Goal: Information Seeking & Learning: Learn about a topic

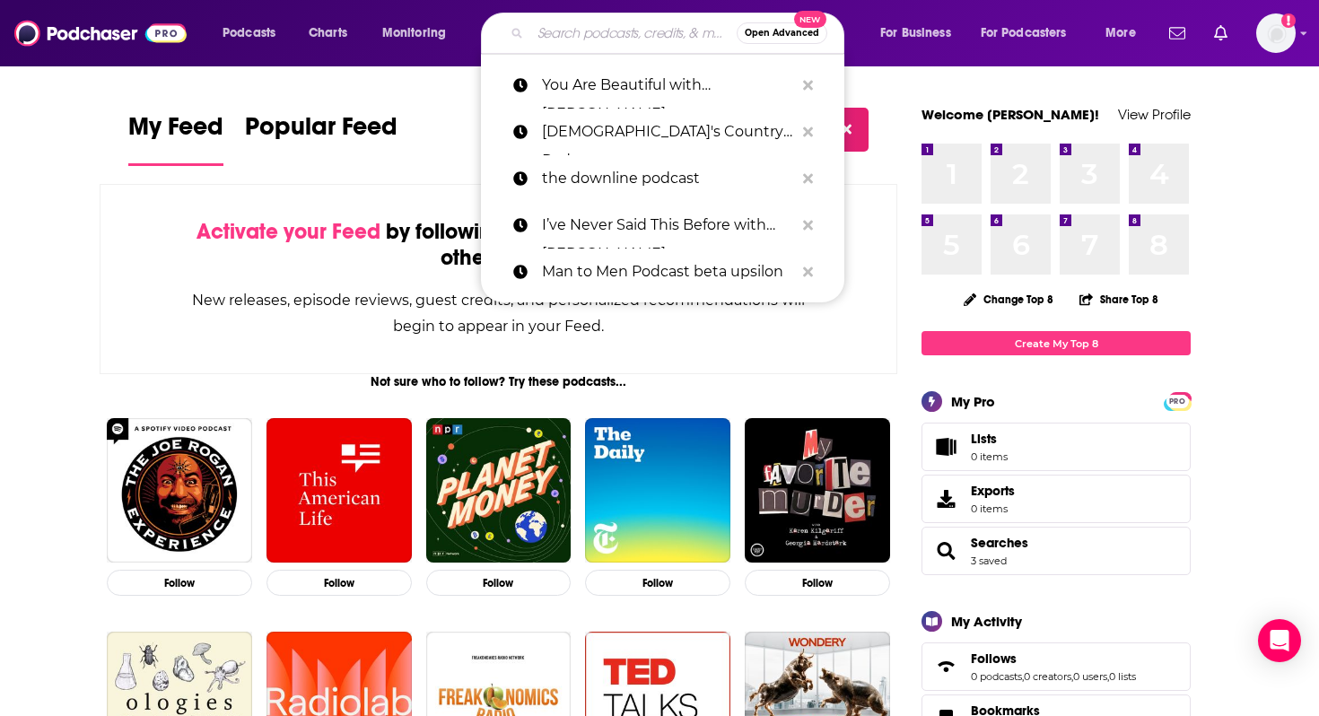
click at [577, 42] on input "Search podcasts, credits, & more..." at bounding box center [633, 33] width 206 height 29
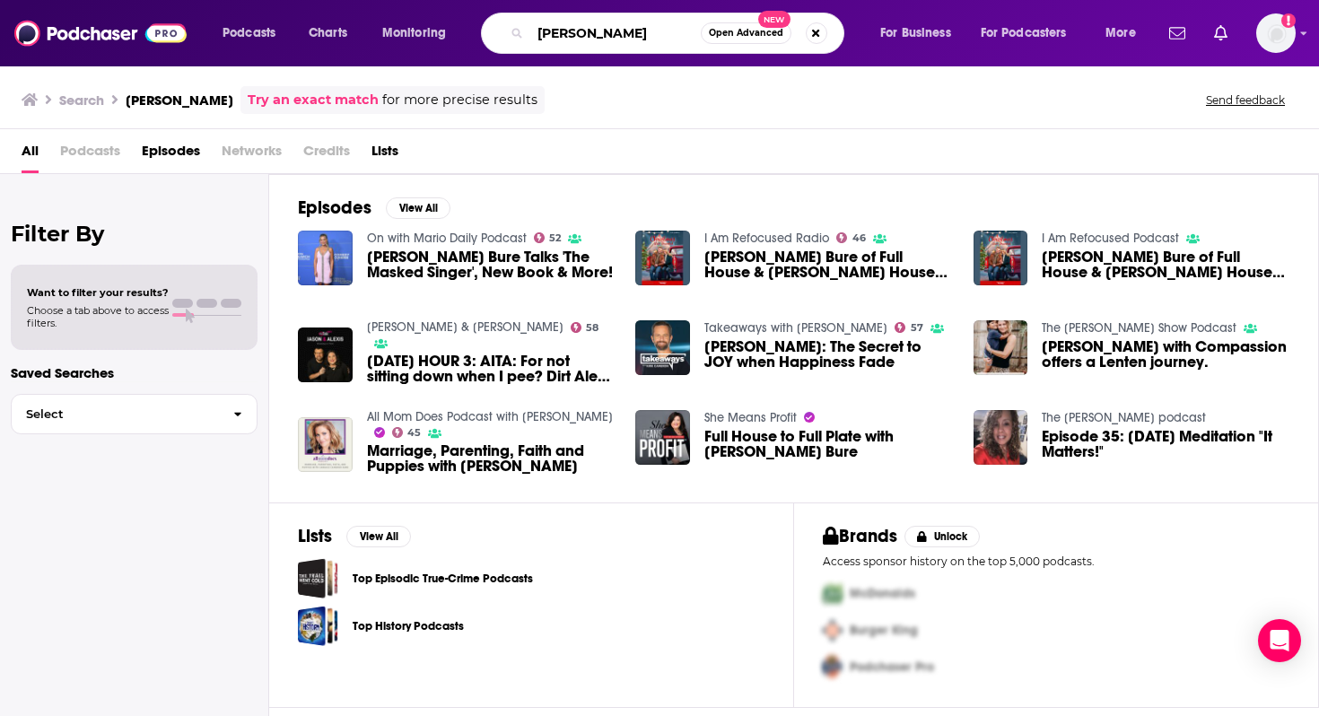
click at [573, 35] on input "[PERSON_NAME]" at bounding box center [615, 33] width 171 height 29
paste input "The [PERSON_NAME] Bure Podcast"
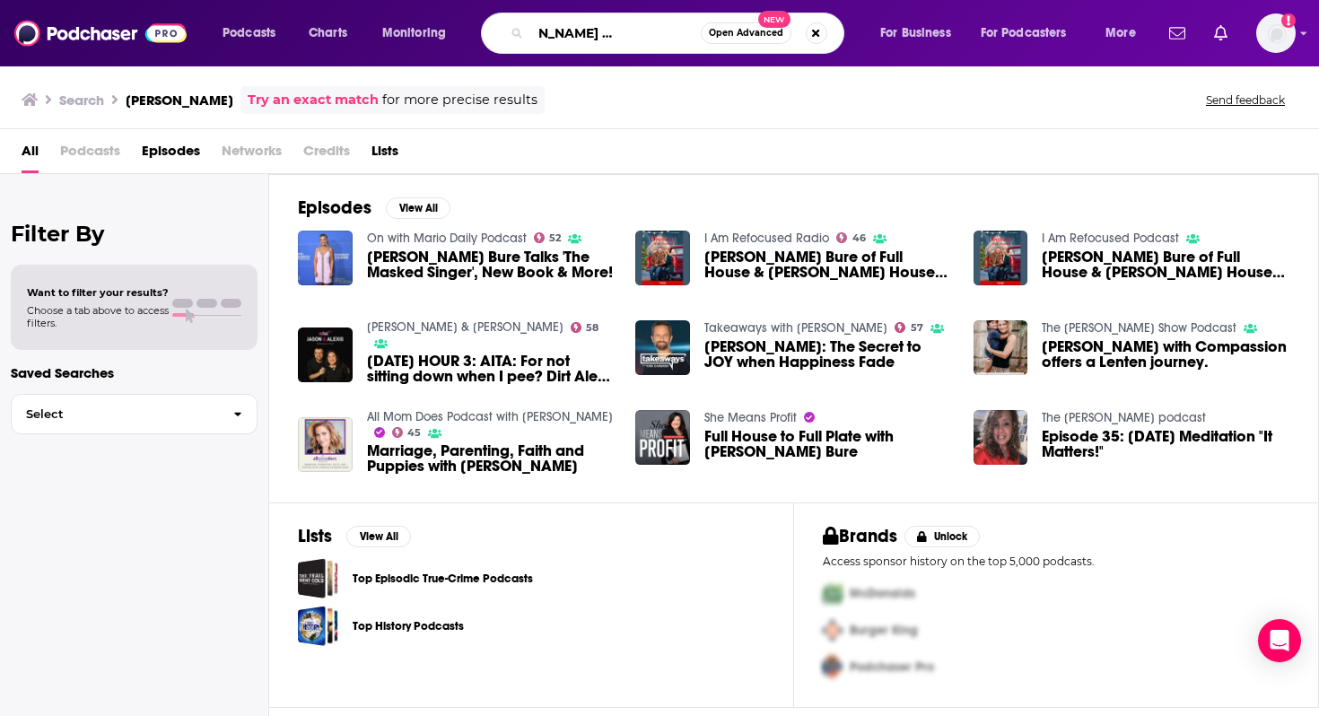
type input "The [PERSON_NAME] Bure Podcast"
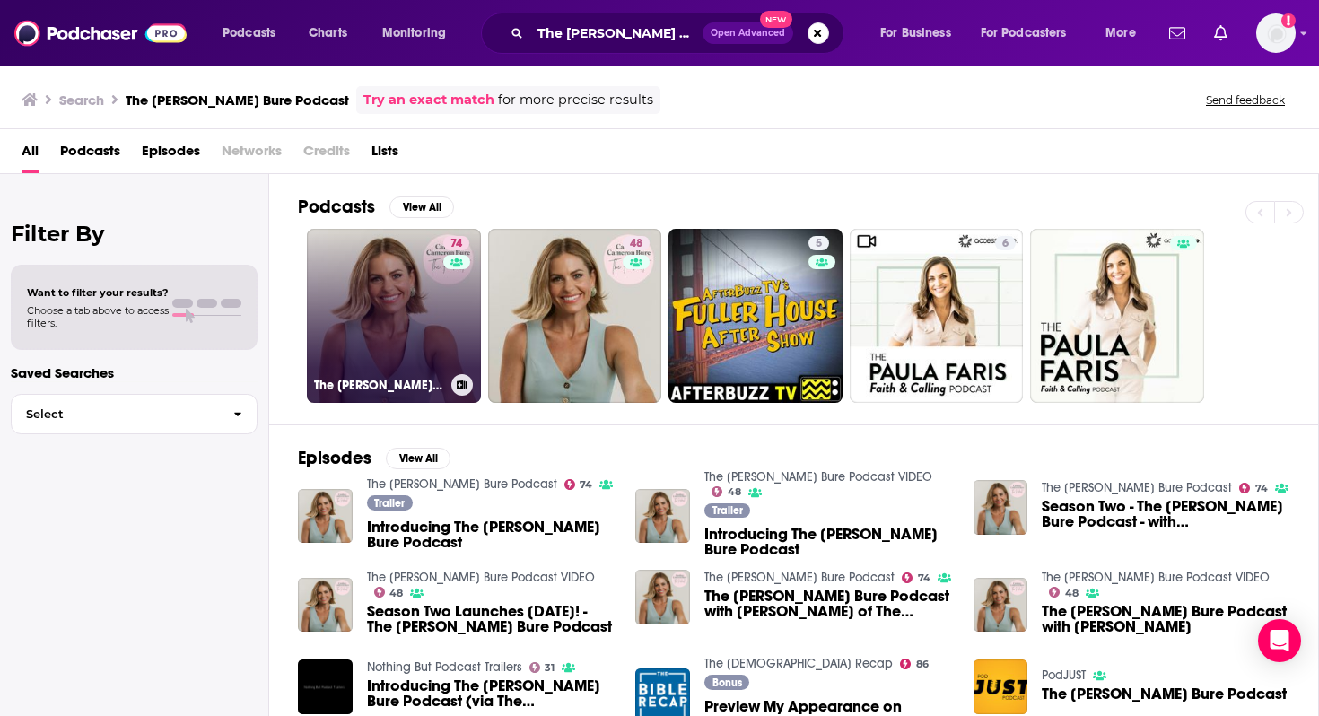
click at [432, 333] on link "74 The [PERSON_NAME] Bure Podcast" at bounding box center [394, 316] width 174 height 174
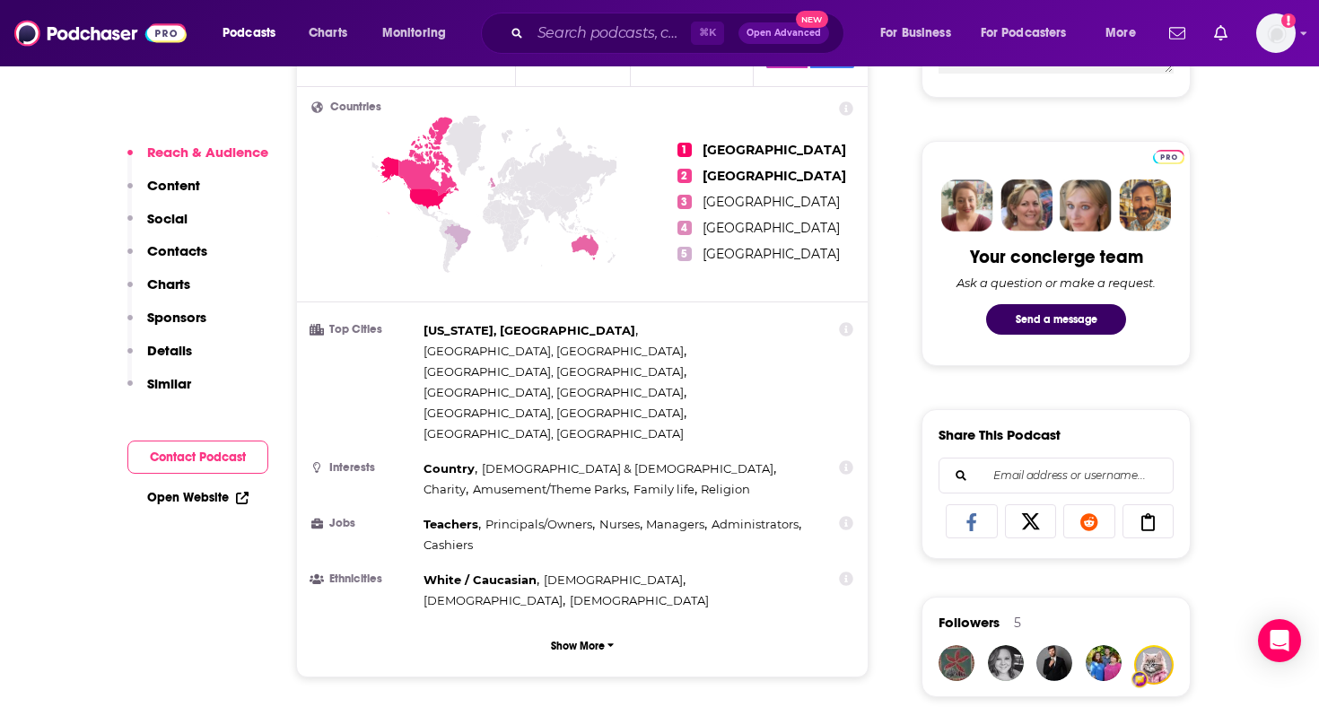
scroll to position [1183, 0]
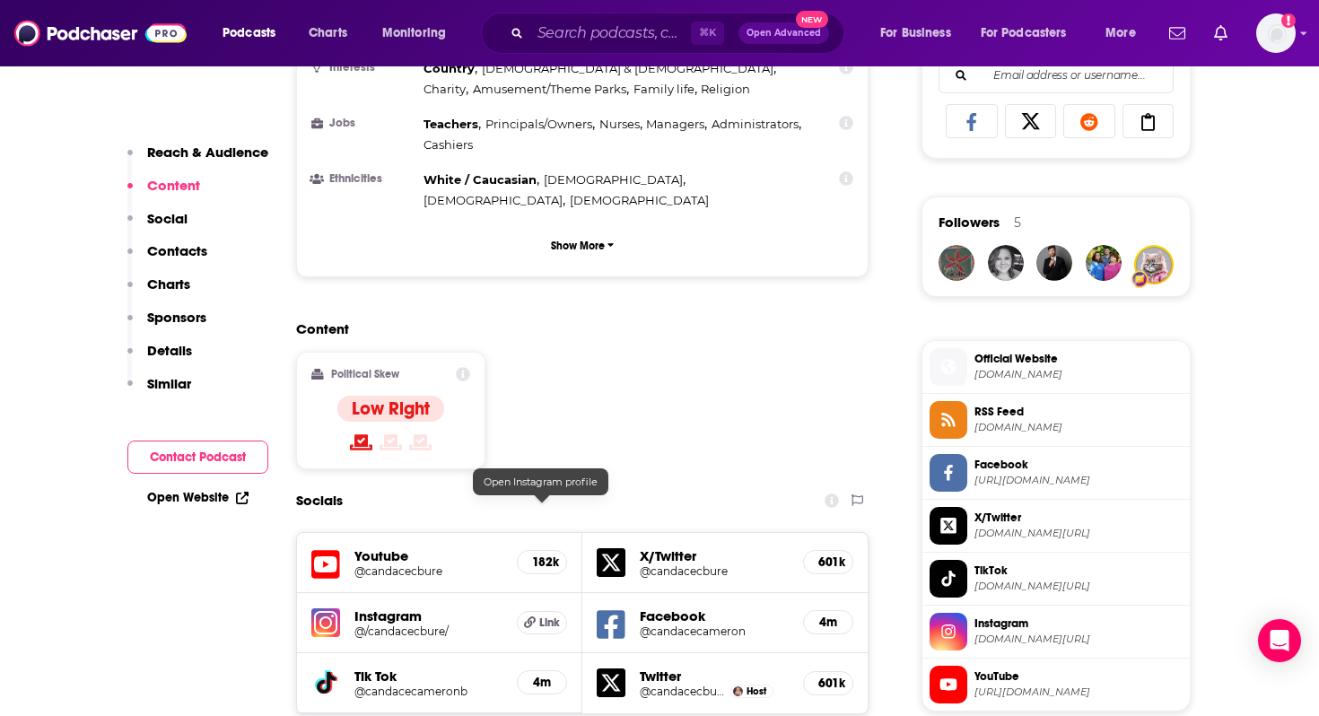
click at [532, 617] on icon at bounding box center [530, 623] width 12 height 12
